Goal: Navigation & Orientation: Go to known website

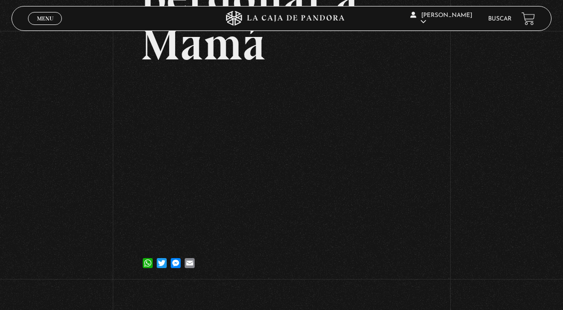
scroll to position [153, 0]
click at [473, 157] on div "Volver [DATE] [PERSON_NAME] perdonar a Mamá WhatsApp Twitter Messenger Email" at bounding box center [281, 82] width 563 height 408
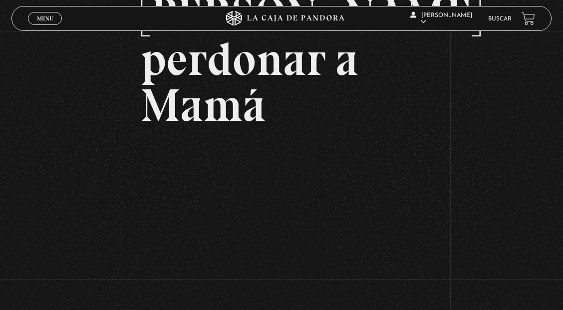
scroll to position [94, 0]
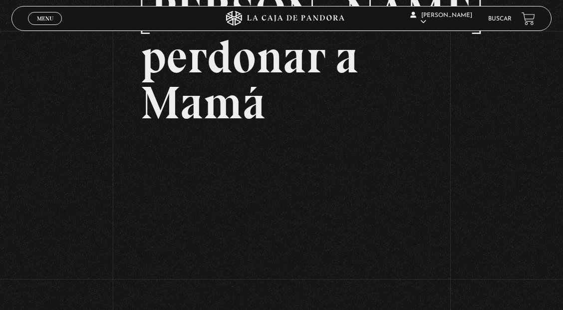
click at [480, 129] on div "Volver 25 julio, 2023 Debo perdonar a Mamá WhatsApp Twitter Messenger Email" at bounding box center [281, 141] width 563 height 408
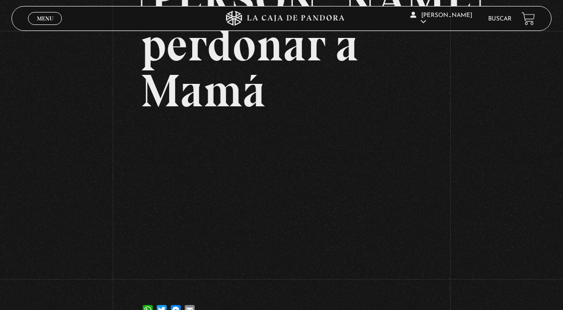
scroll to position [106, 0]
click at [244, 11] on icon at bounding box center [281, 18] width 169 height 15
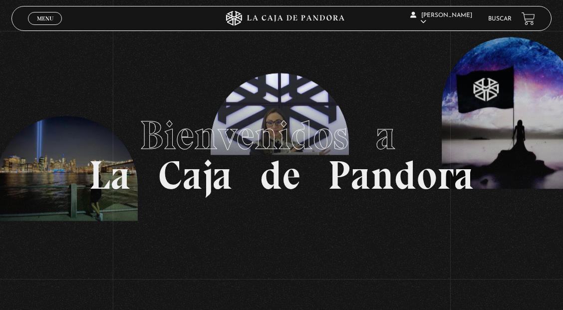
click at [261, 16] on icon at bounding box center [281, 18] width 169 height 15
